Goal: Book appointment/travel/reservation

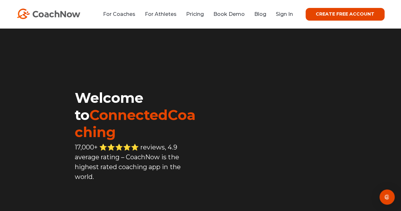
click at [123, 18] on div "For Coaches For Athletes Pricing Book Demo Blog Sign In CREATE FREE ACCOUNT CRE…" at bounding box center [201, 14] width 368 height 13
click at [124, 16] on link "For Coaches" at bounding box center [119, 14] width 32 height 6
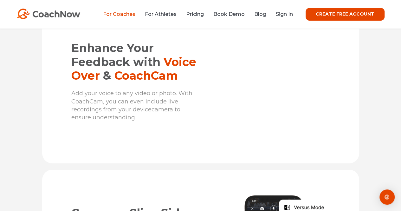
scroll to position [915, 0]
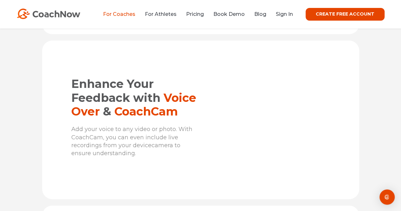
drag, startPoint x: 404, startPoint y: 8, endPoint x: 404, endPoint y: 41, distance: 32.6
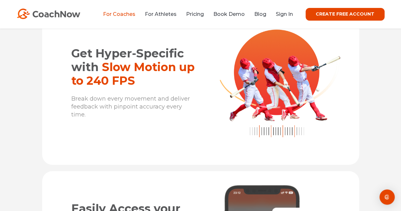
scroll to position [1610, 0]
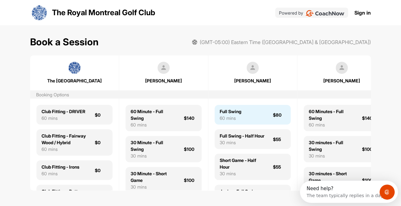
click at [254, 116] on div "Full Swing 60 mins $80" at bounding box center [253, 115] width 76 height 20
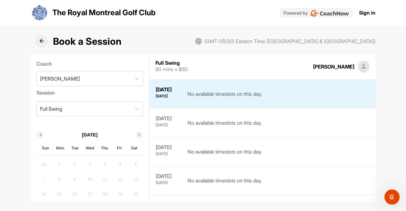
click at [42, 42] on icon at bounding box center [41, 41] width 5 height 5
